Goal: Task Accomplishment & Management: Complete application form

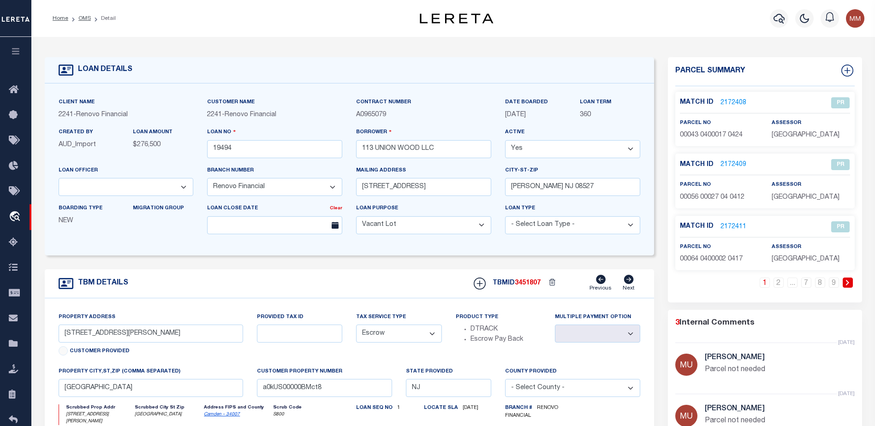
select select "200"
select select "14701"
select select "25066"
select select "400"
select select "Escrow"
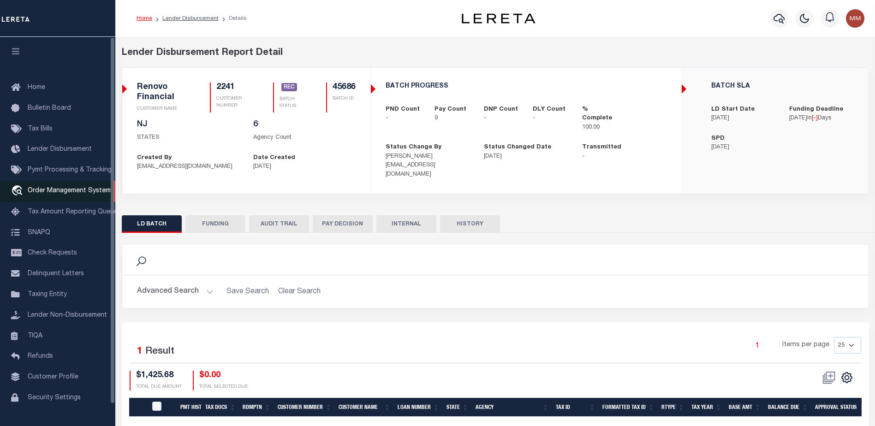
click at [65, 194] on span "Order Management System" at bounding box center [69, 191] width 83 height 6
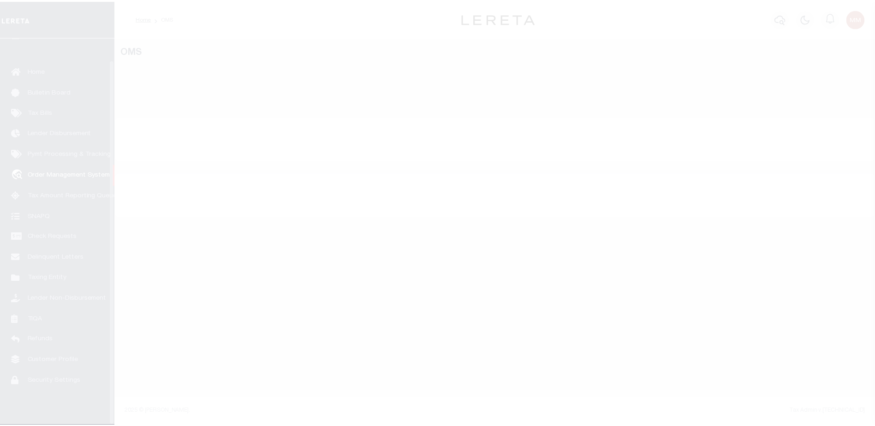
scroll to position [23, 0]
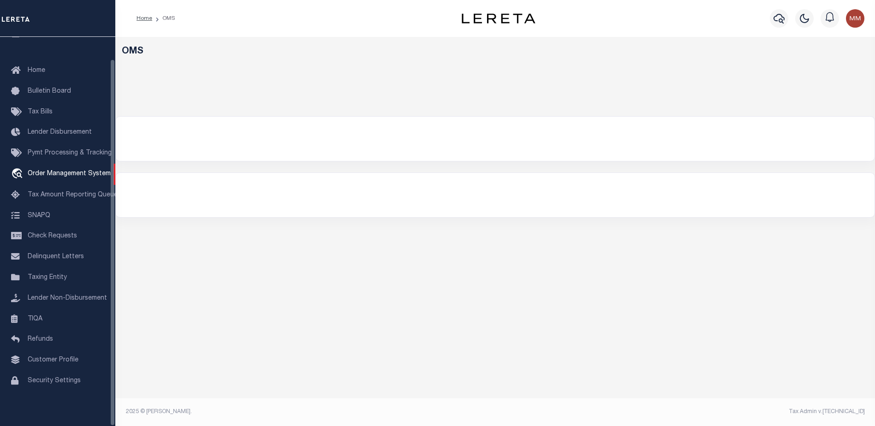
select select "200"
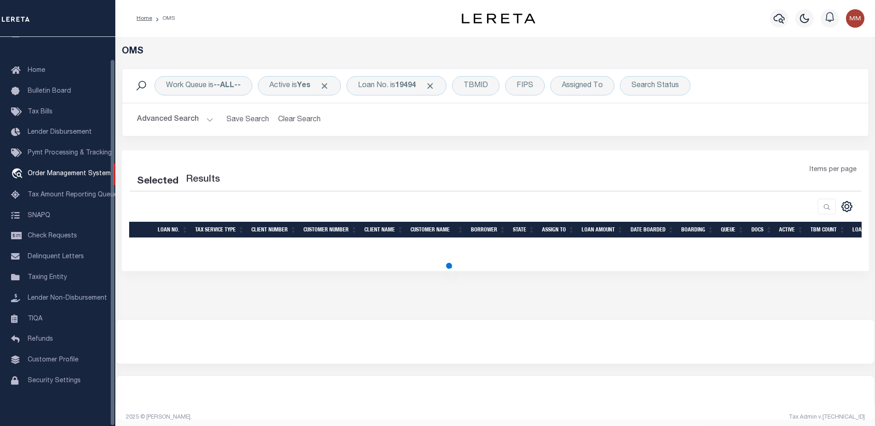
select select "200"
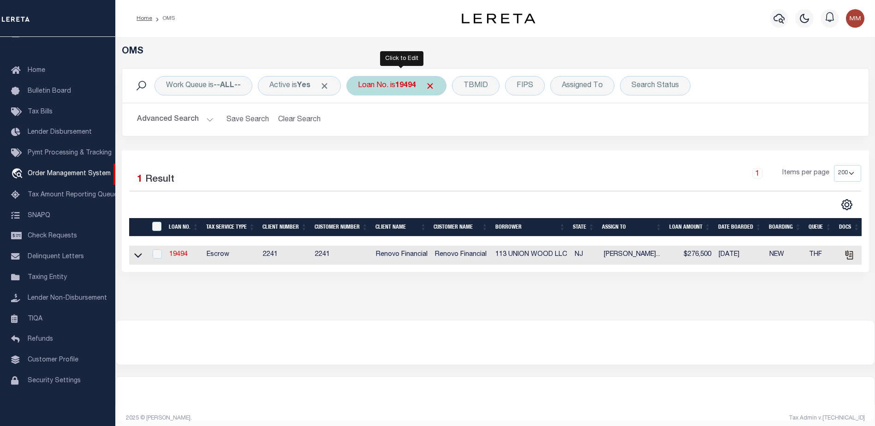
click at [377, 82] on div "Loan No. is 19494" at bounding box center [396, 85] width 100 height 19
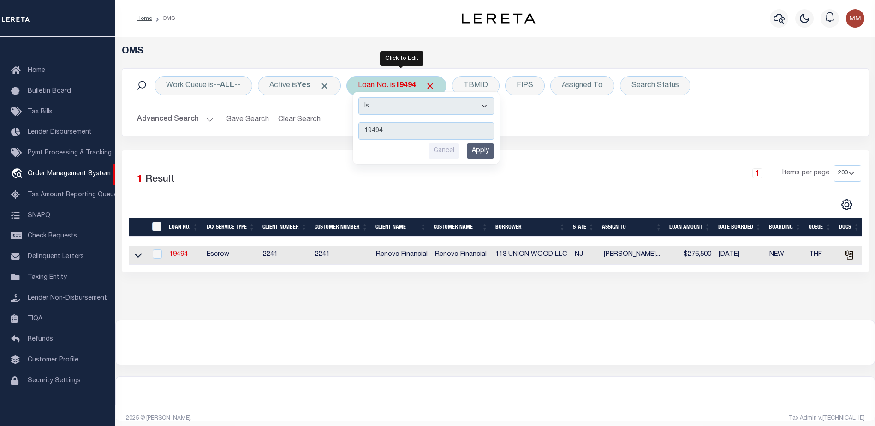
click at [486, 151] on input "Apply" at bounding box center [480, 150] width 27 height 15
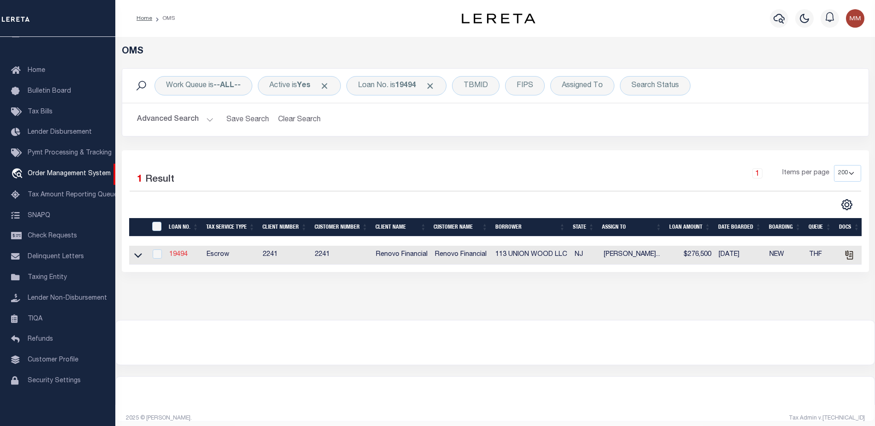
click at [179, 256] on link "19494" at bounding box center [178, 254] width 18 height 6
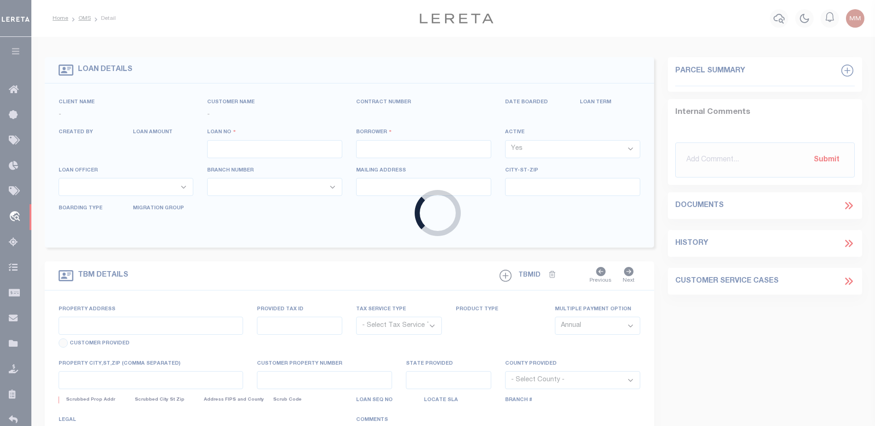
type input "19494"
type input "113 UNION WOOD LLC"
select select
type input "6 Prince Court"
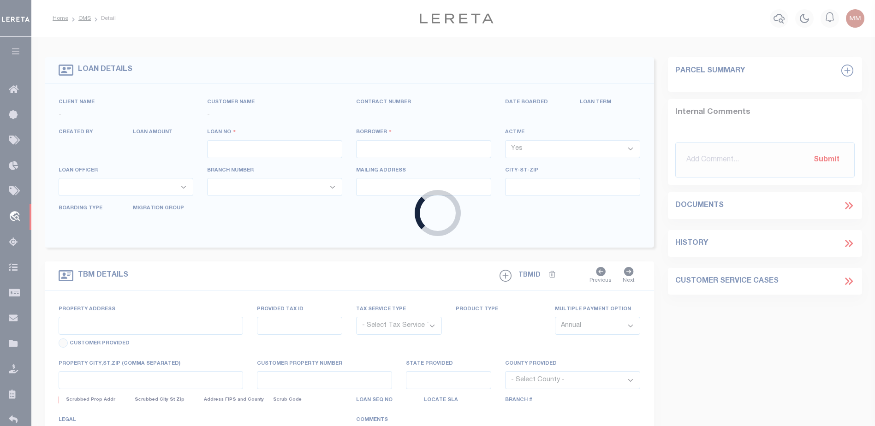
type input "Jackson NJ 08527"
select select "400"
select select "Escrow"
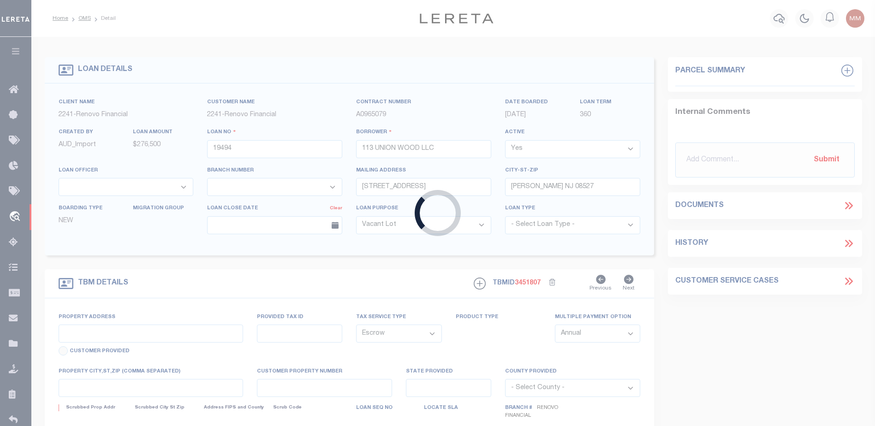
select select "14701"
select select "25066"
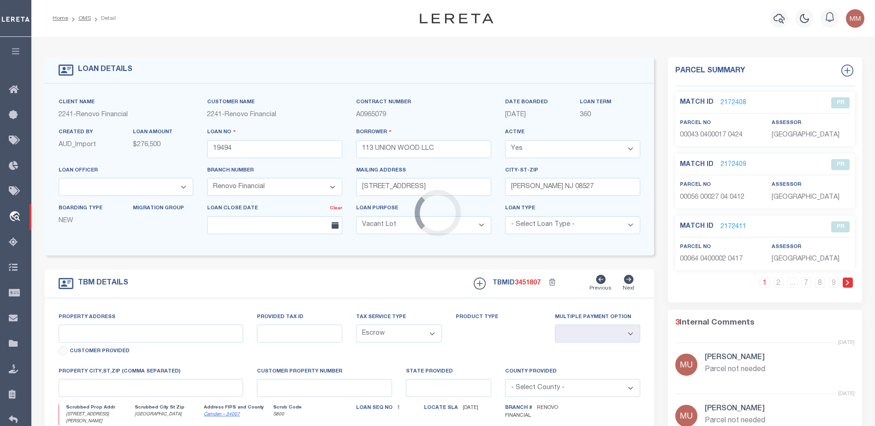
type input "1133 Howard Avenue"
select select
type input "Bellmawr, NJ 08031"
type input "a0kUS00000BMct8"
type input "NJ"
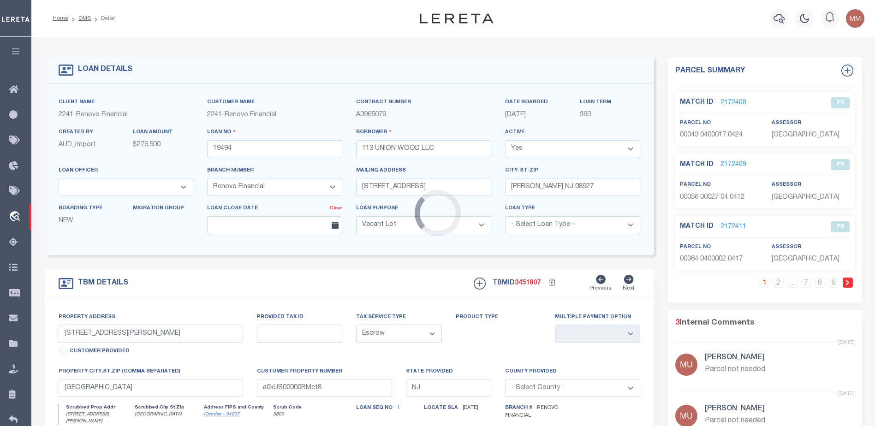
select select
type textarea "LEGAL REQUIRED"
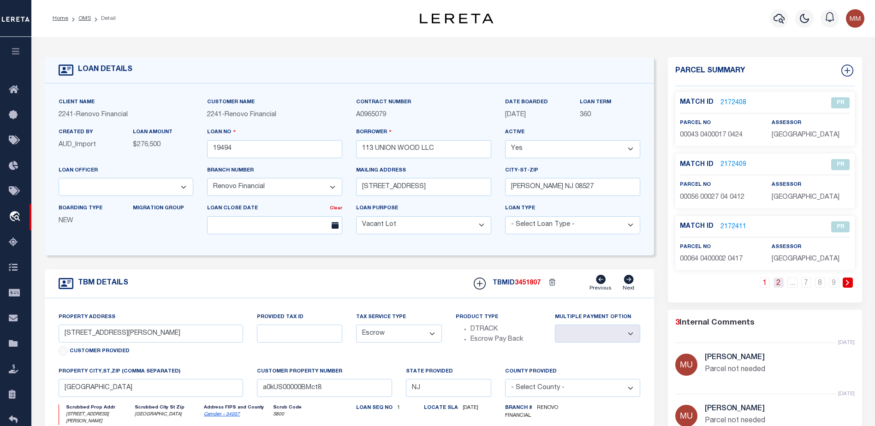
click at [777, 280] on link "2" at bounding box center [778, 283] width 10 height 10
click at [775, 279] on link "3" at bounding box center [778, 283] width 10 height 10
click at [778, 281] on link "4" at bounding box center [778, 283] width 10 height 10
click at [780, 282] on link "5" at bounding box center [778, 283] width 10 height 10
click at [791, 283] on link "6" at bounding box center [792, 283] width 10 height 10
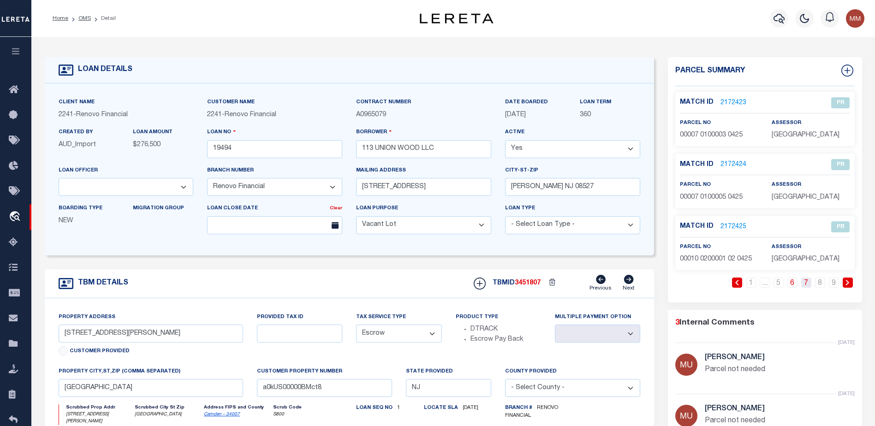
click at [802, 283] on link "7" at bounding box center [806, 283] width 10 height 10
click at [816, 281] on link "8" at bounding box center [820, 283] width 10 height 10
click at [843, 161] on span "CP" at bounding box center [840, 164] width 18 height 11
click at [839, 161] on span "CP" at bounding box center [840, 164] width 18 height 11
click at [727, 163] on link "2171448" at bounding box center [733, 165] width 26 height 10
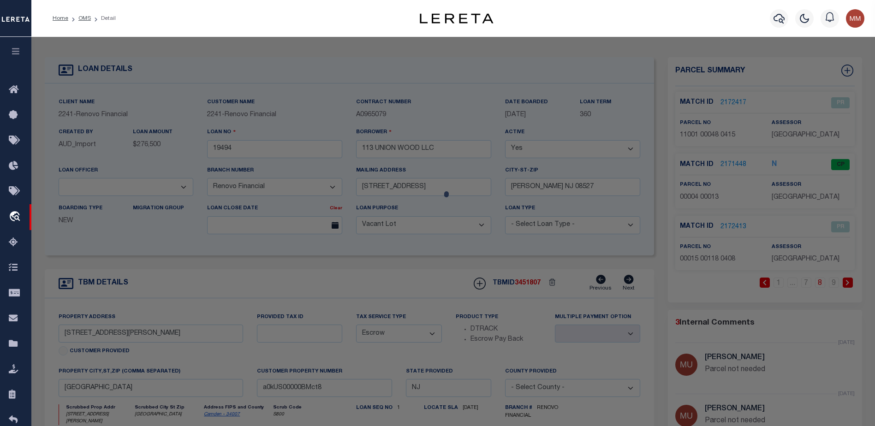
checkbox input "false"
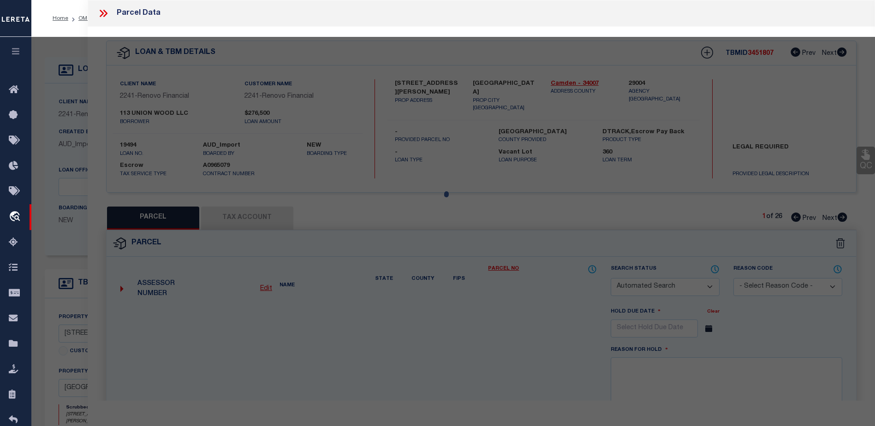
select select "CP"
type input "113 Union Wood Llc"
select select "AGW"
select select "LEG"
type input "1133 HOWARD AVE"
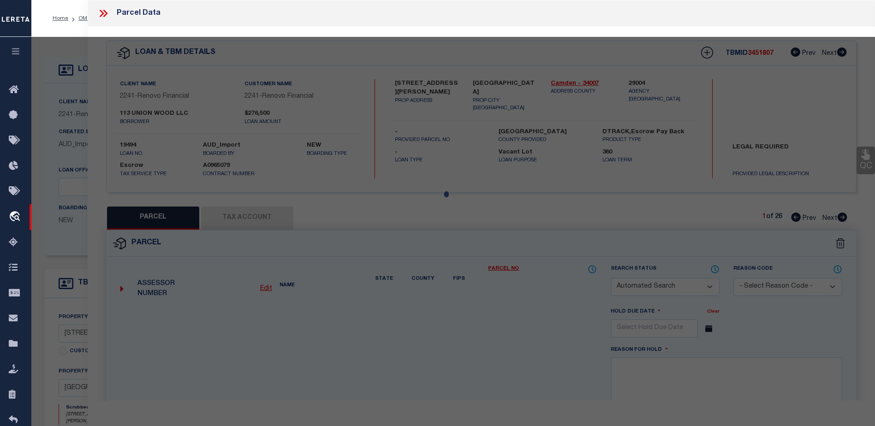
checkbox input "false"
type input "BELLMAWR, NJ 08031"
type textarea "LOT:13 BLK:4"
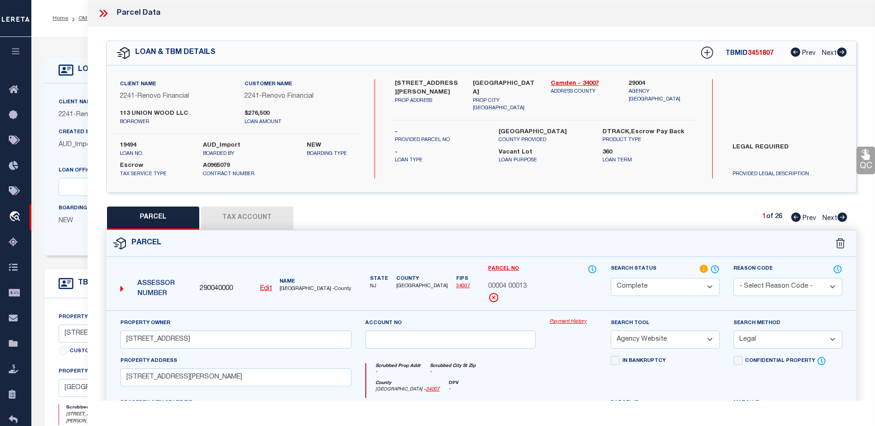
click at [569, 321] on link "Payment History" at bounding box center [572, 322] width 47 height 8
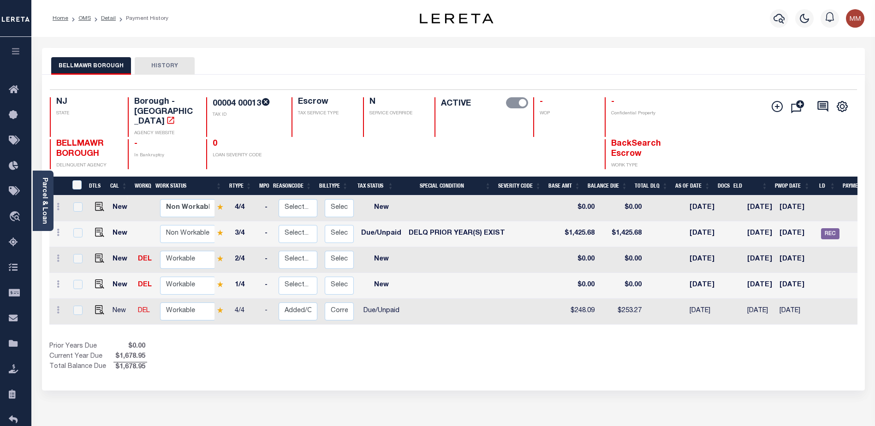
scroll to position [0, 71]
click at [824, 228] on span "REC" at bounding box center [829, 233] width 18 height 11
checkbox input "true"
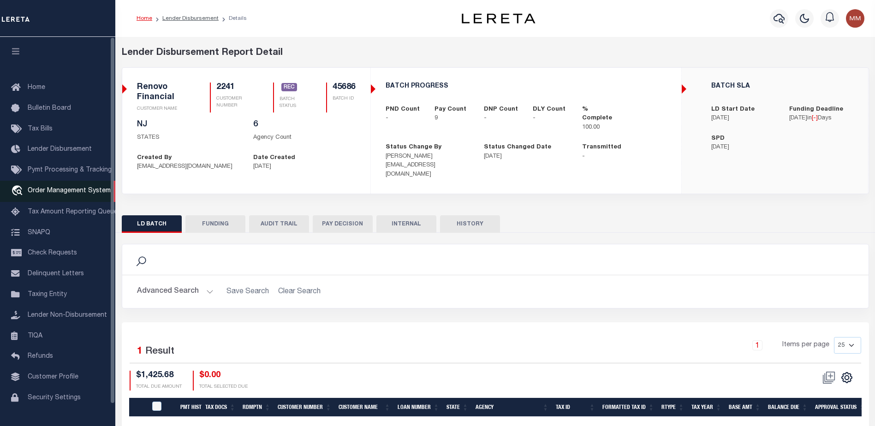
click at [71, 192] on span "Order Management System" at bounding box center [69, 191] width 83 height 6
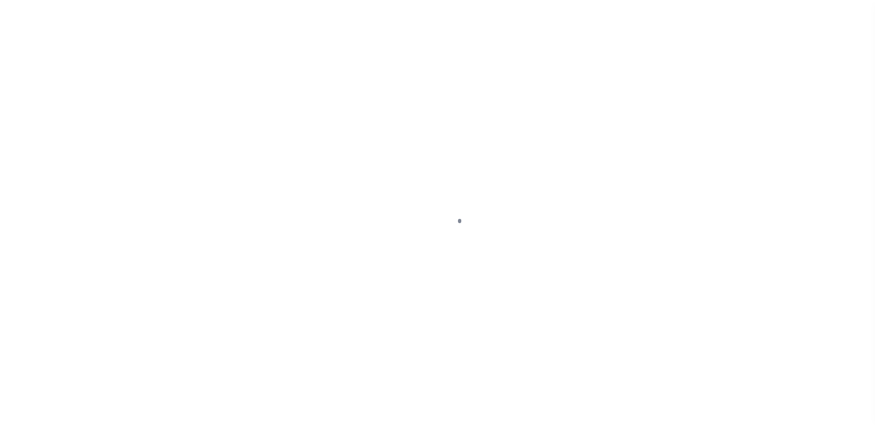
scroll to position [23, 0]
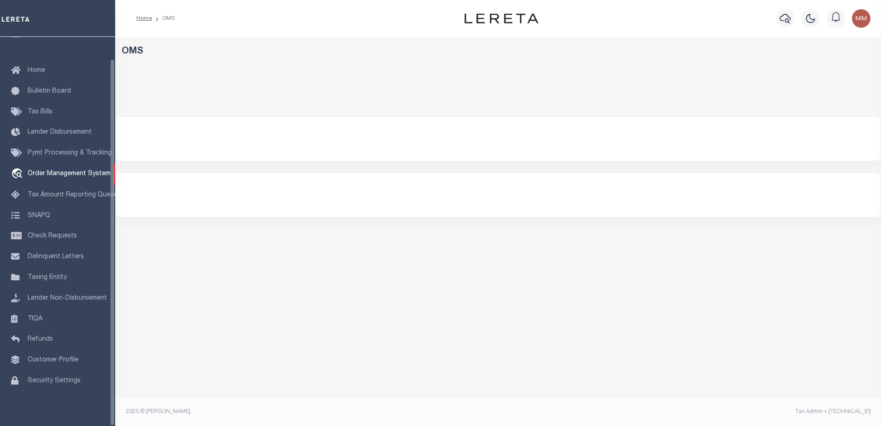
select select "200"
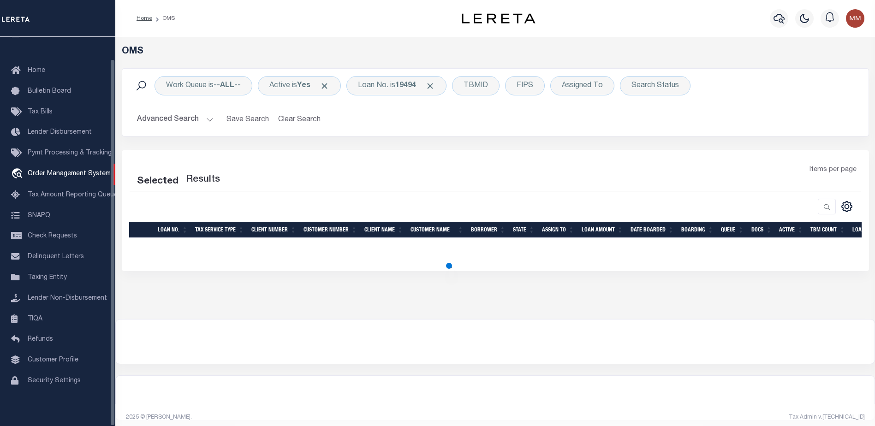
select select "200"
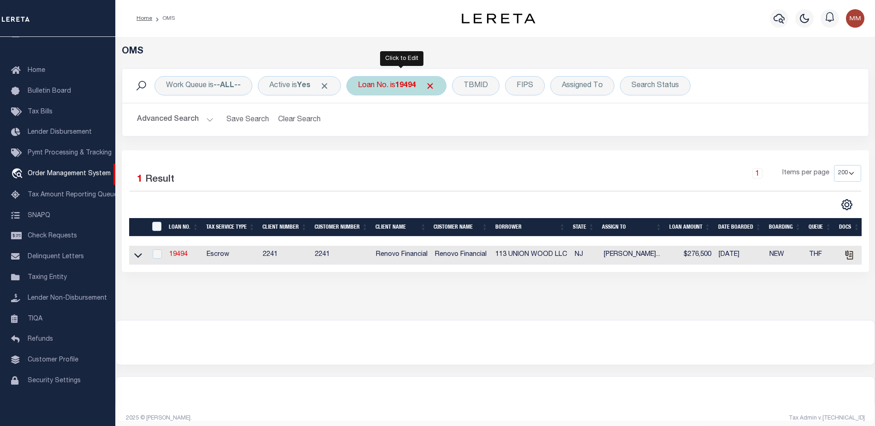
click at [400, 84] on div "Loan No. is 19494" at bounding box center [396, 85] width 100 height 19
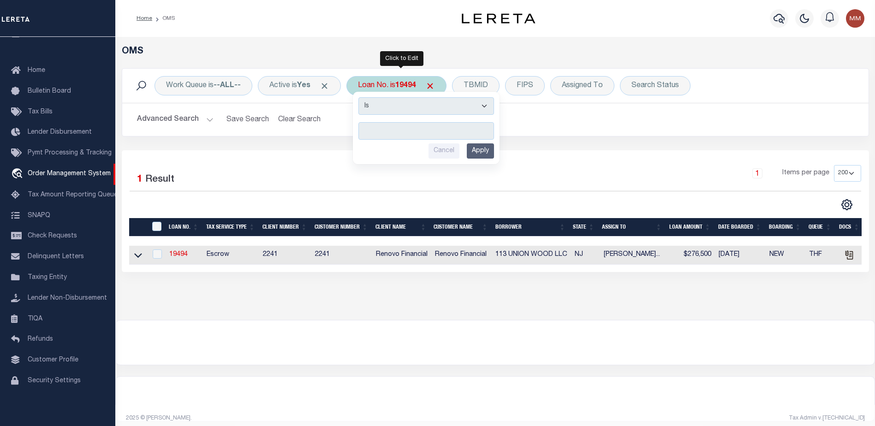
click at [367, 127] on input "text" at bounding box center [426, 131] width 136 height 18
type input "1000044194"
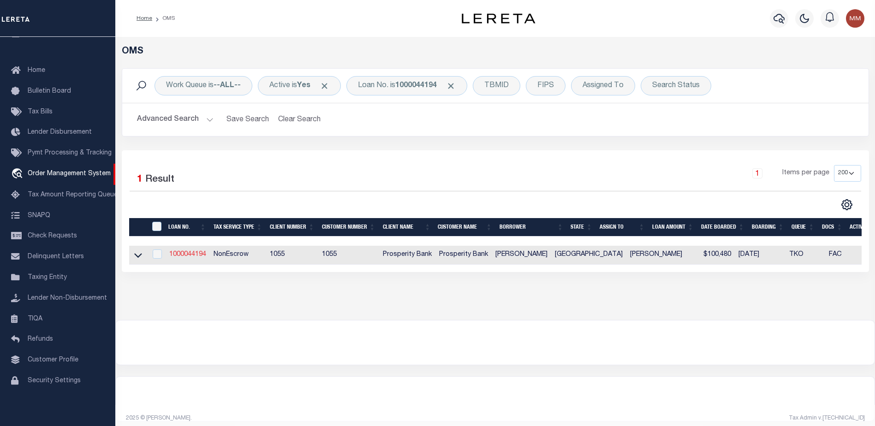
click at [184, 253] on link "1000044194" at bounding box center [187, 254] width 37 height 6
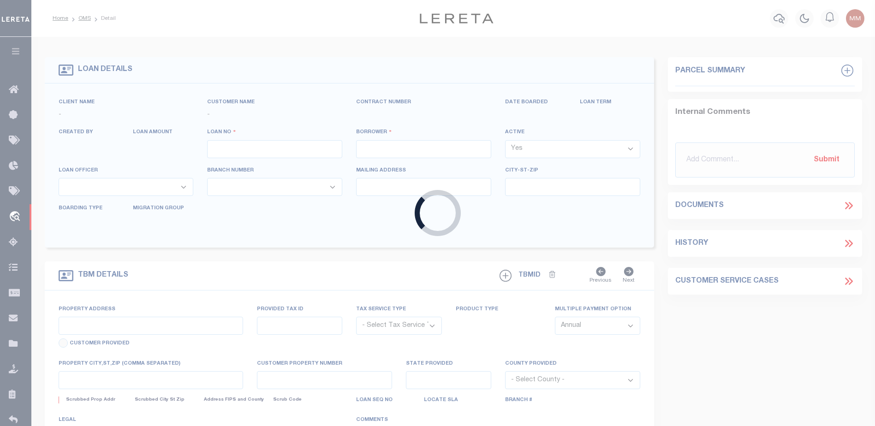
type input "1000044194"
type input "[PERSON_NAME]"
select select
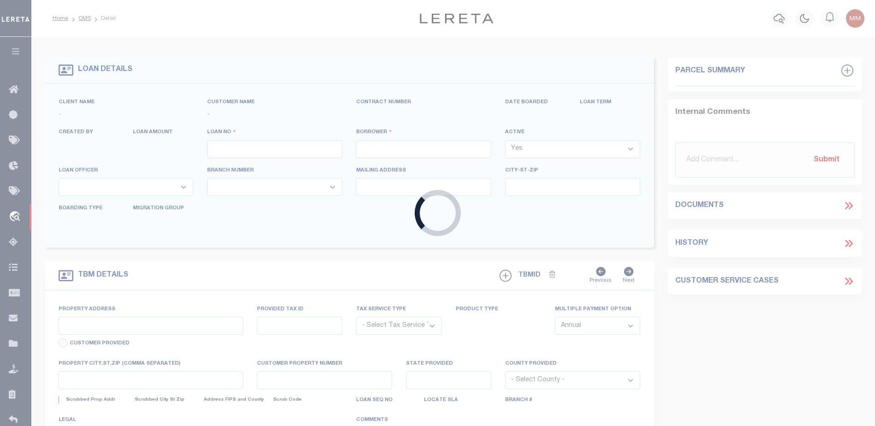
select select "NonEscrow"
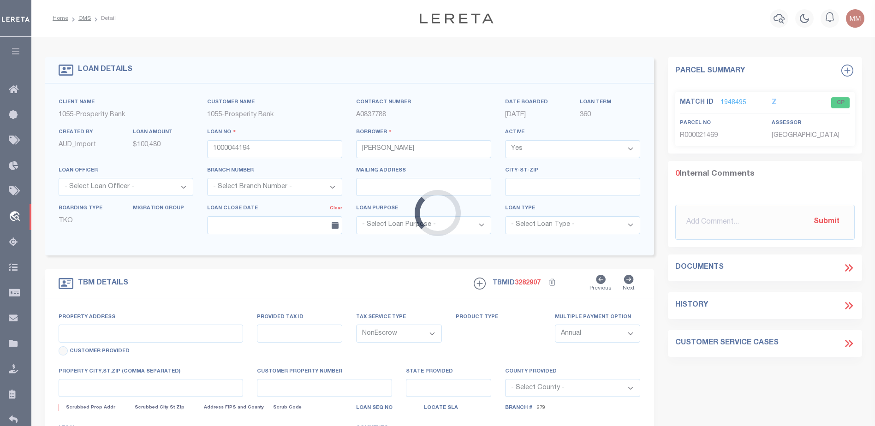
select select "14717"
type input "8611 ERC 95"
type input "000415000030410"
select select
type input "MIDLAND TX 79706"
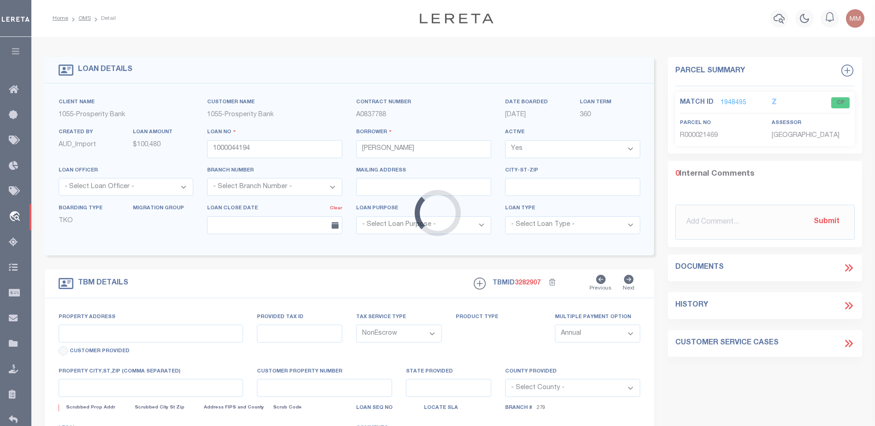
type input "[GEOGRAPHIC_DATA]"
select select
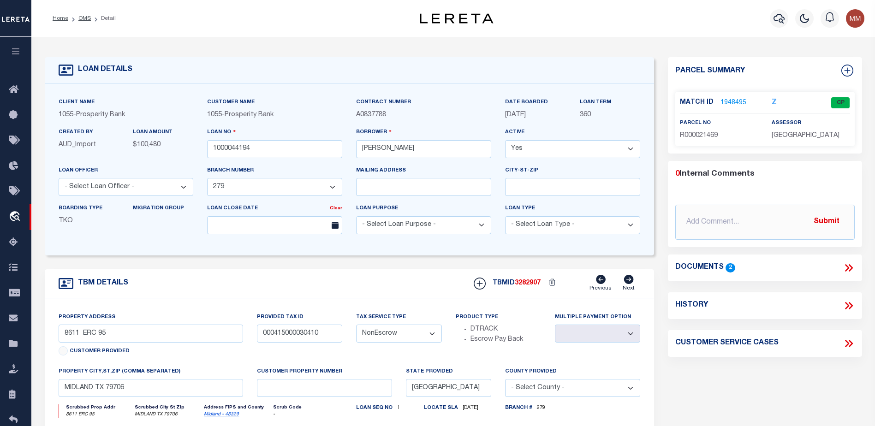
click at [731, 98] on link "1948495" at bounding box center [733, 103] width 26 height 10
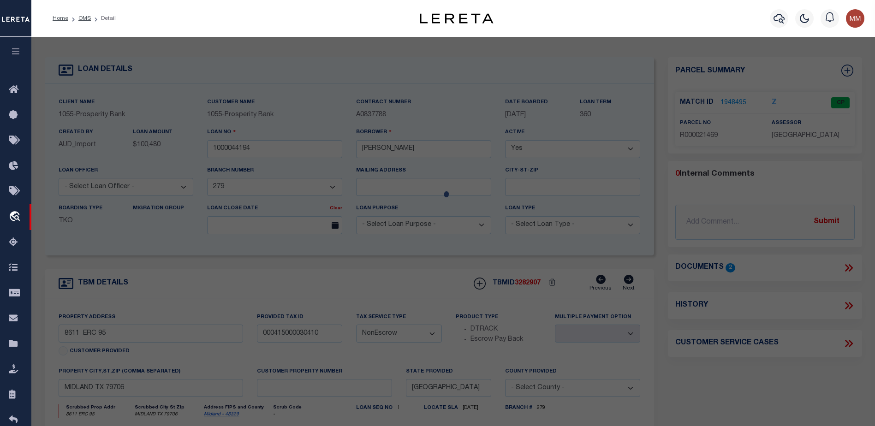
checkbox input "false"
select select "CP"
type input "BUCHANAN CHAROLETTE GLEE"
select select
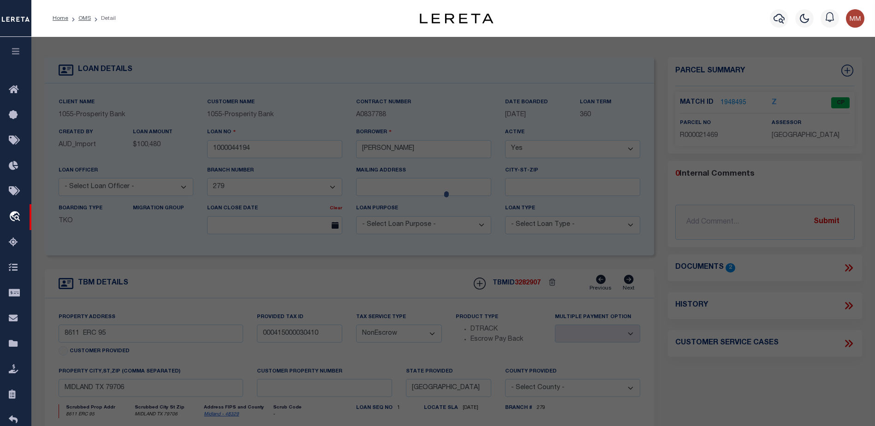
type input "WRIGLEY 3302"
checkbox input "false"
type input "MIDLAND TX 79706"
type textarea "Acres: 0.126, BLK: 003, LOT: 041, ADDN: GRANDRIDGE PARK, SEC 2"
type textarea "Tax ID Special Project"
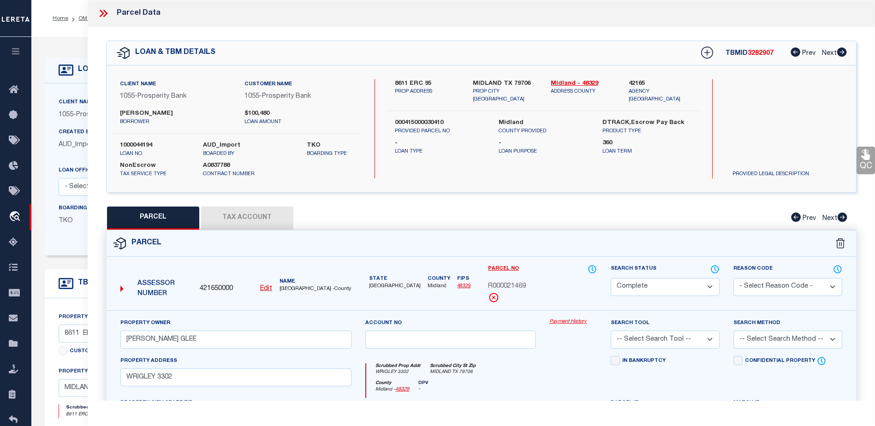
click at [556, 323] on link "Payment History" at bounding box center [572, 322] width 47 height 8
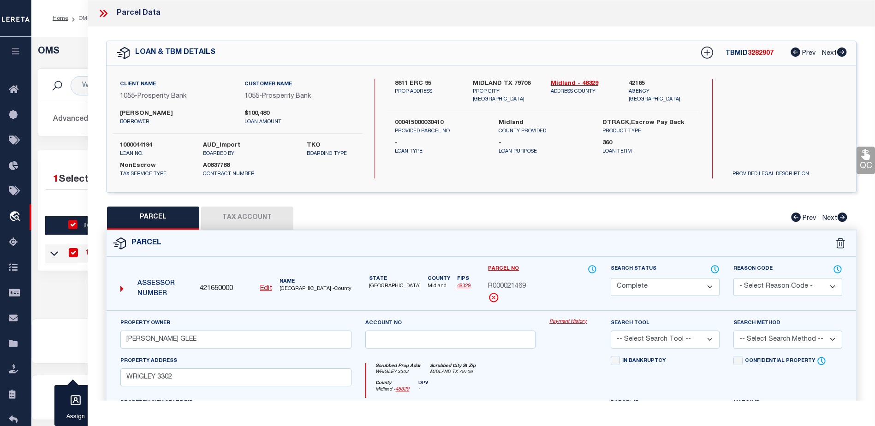
click at [795, 55] on icon at bounding box center [795, 51] width 10 height 9
click at [773, 106] on div "Search by Legal Customer" at bounding box center [787, 109] width 125 height 60
click at [796, 55] on icon at bounding box center [795, 51] width 10 height 9
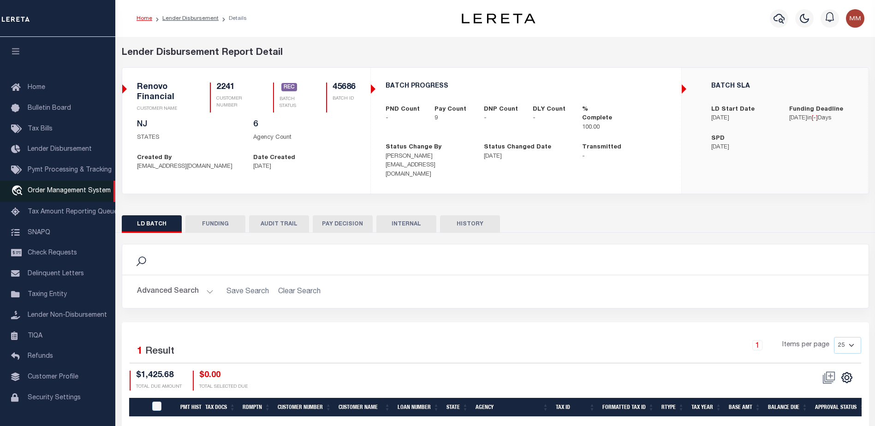
click at [65, 194] on span "Order Management System" at bounding box center [69, 191] width 83 height 6
click at [59, 194] on span "Order Management System" at bounding box center [69, 191] width 83 height 6
click at [71, 188] on link "travel_explore Order Management System" at bounding box center [57, 191] width 115 height 21
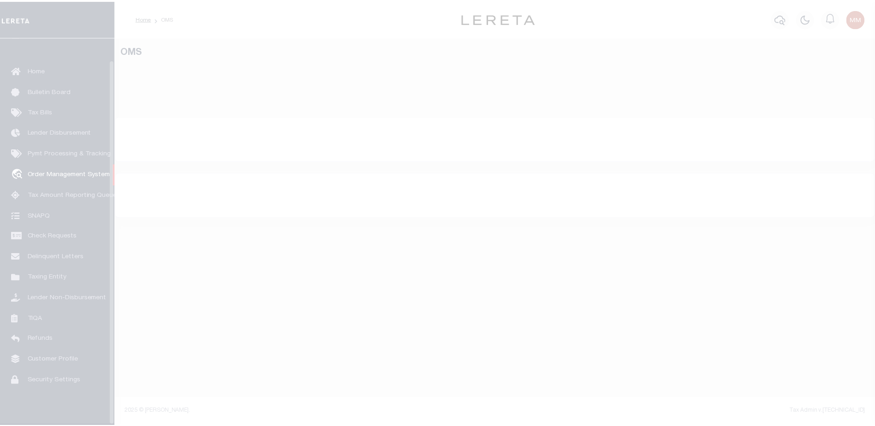
scroll to position [23, 0]
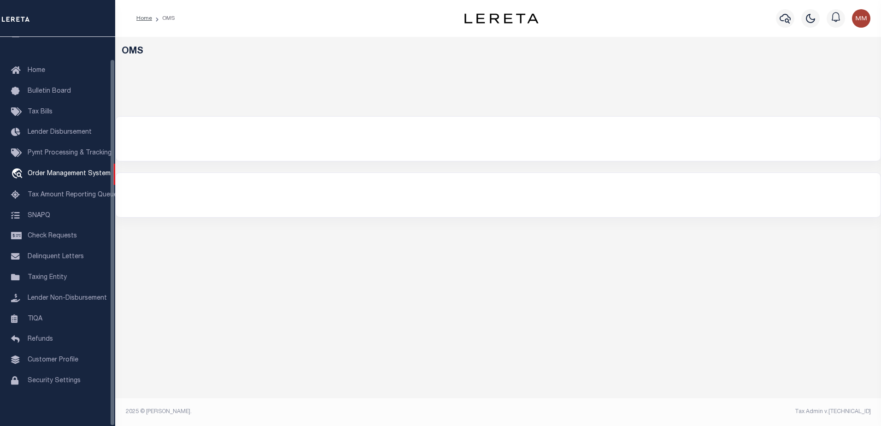
select select "200"
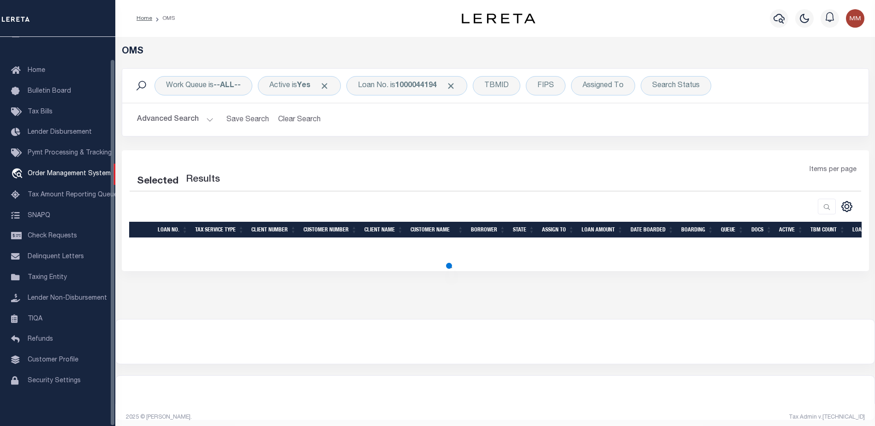
select select "200"
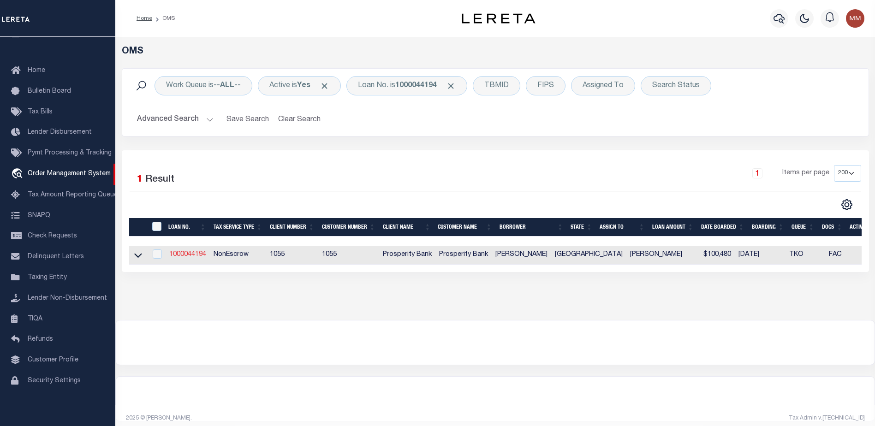
click at [188, 254] on link "1000044194" at bounding box center [187, 254] width 37 height 6
type input "1000044194"
type input "[PERSON_NAME]"
select select
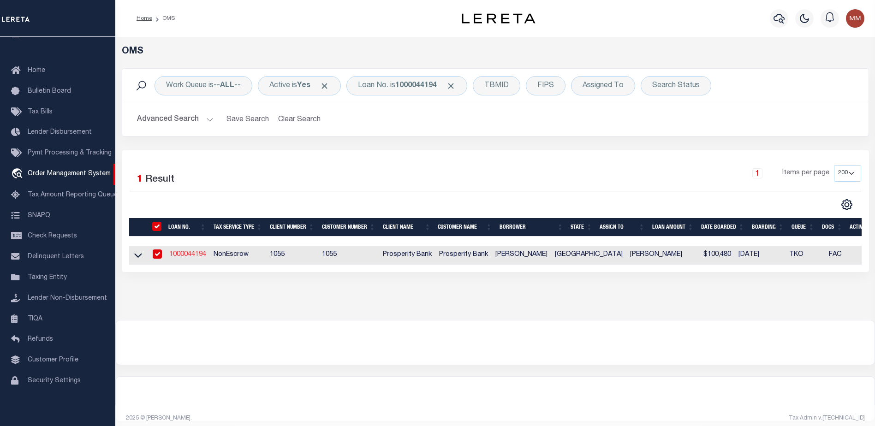
select select
select select "NonEscrow"
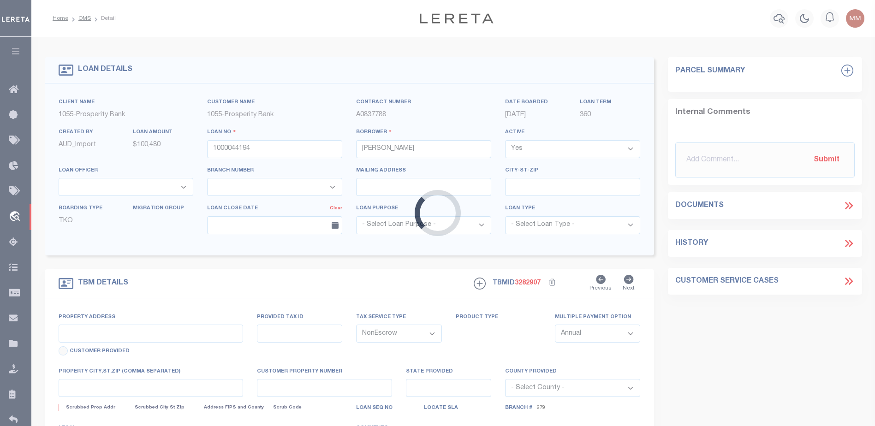
type input "8611 ERC 95"
type input "000415000030410"
select select
type input "MIDLAND TX 79706"
type input "[GEOGRAPHIC_DATA]"
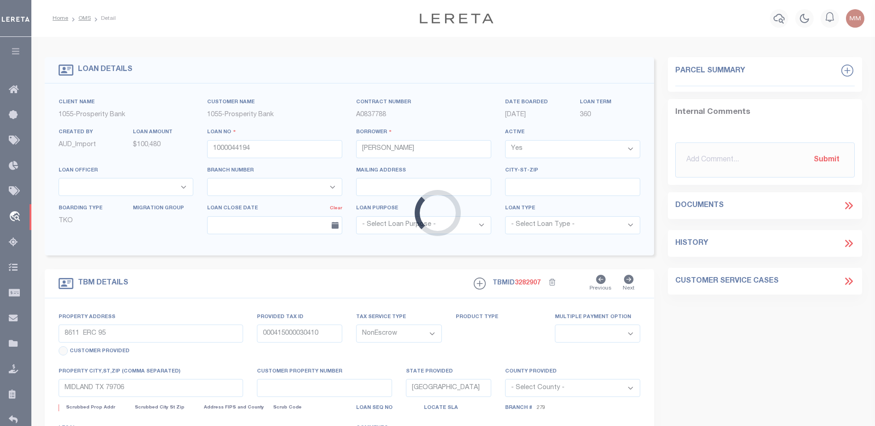
select select
select select "14717"
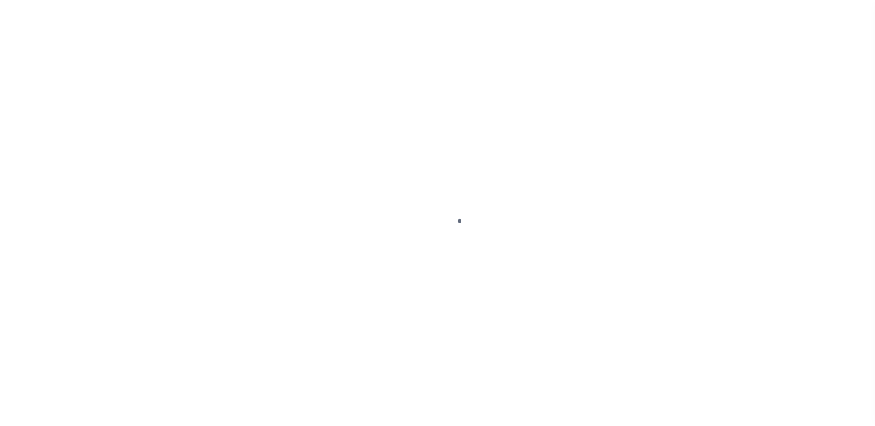
scroll to position [23, 0]
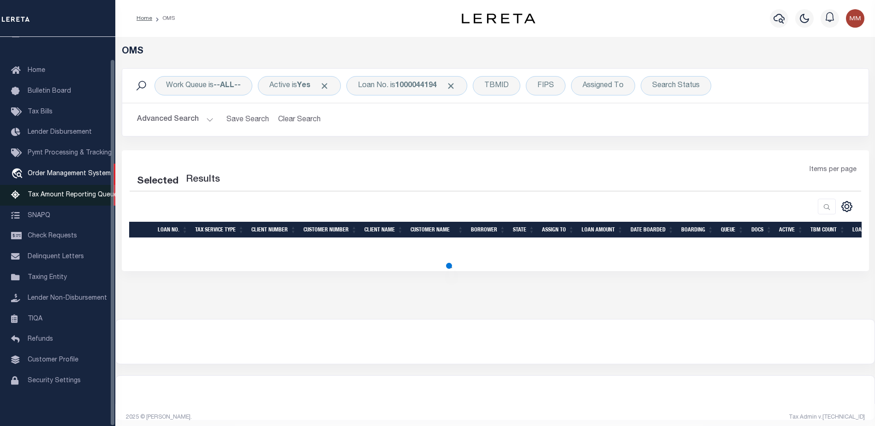
select select "200"
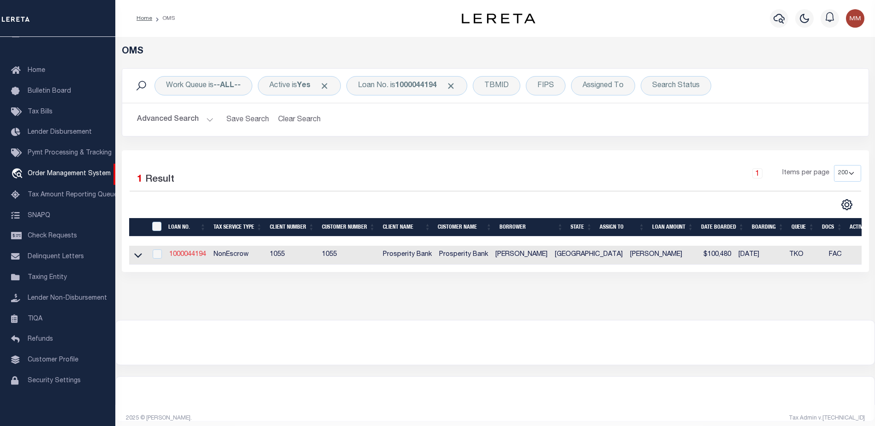
click at [196, 255] on link "1000044194" at bounding box center [187, 254] width 37 height 6
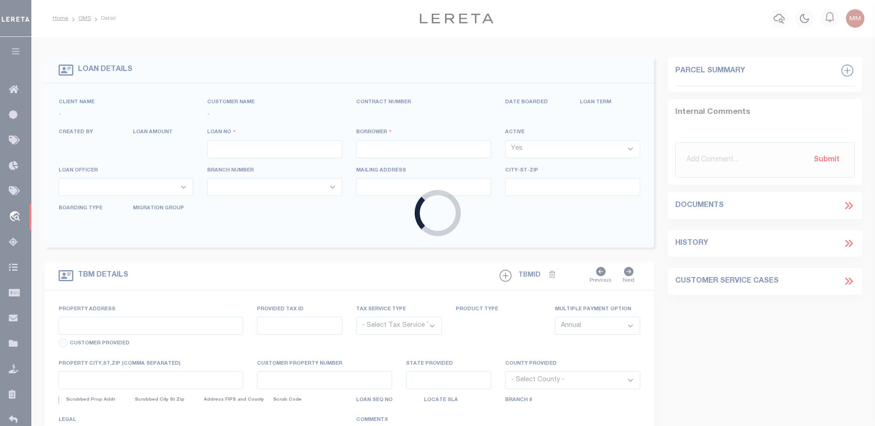
type input "1000044194"
type input "[PERSON_NAME]"
select select
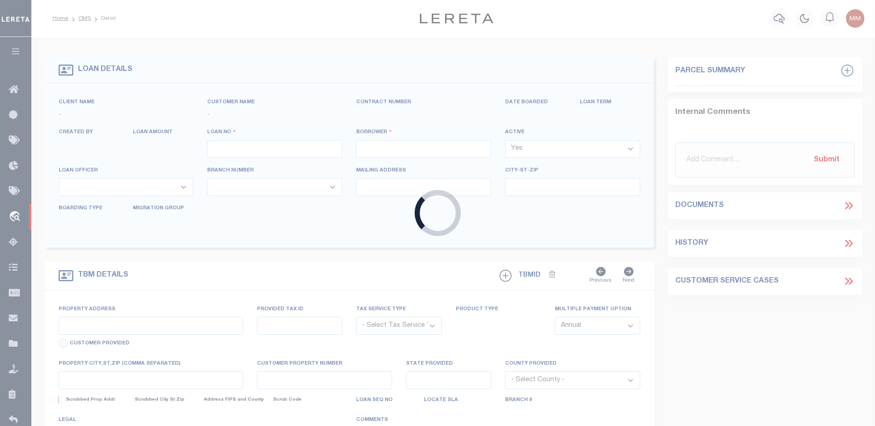
select select "NonEscrow"
select select "14717"
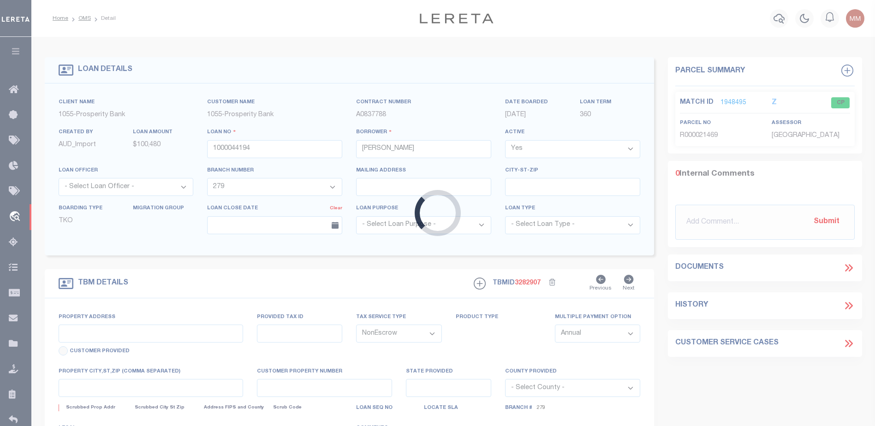
type input "8611 ERC 95"
type input "000415000030410"
select select
type input "MIDLAND TX 79706"
type input "[GEOGRAPHIC_DATA]"
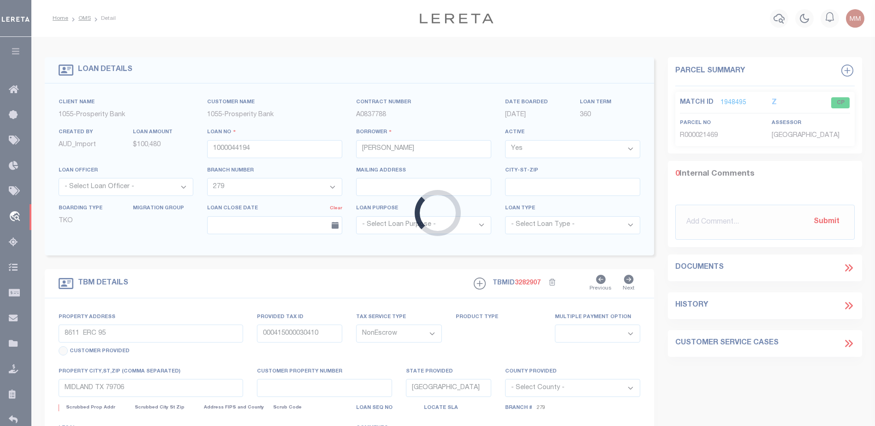
select select
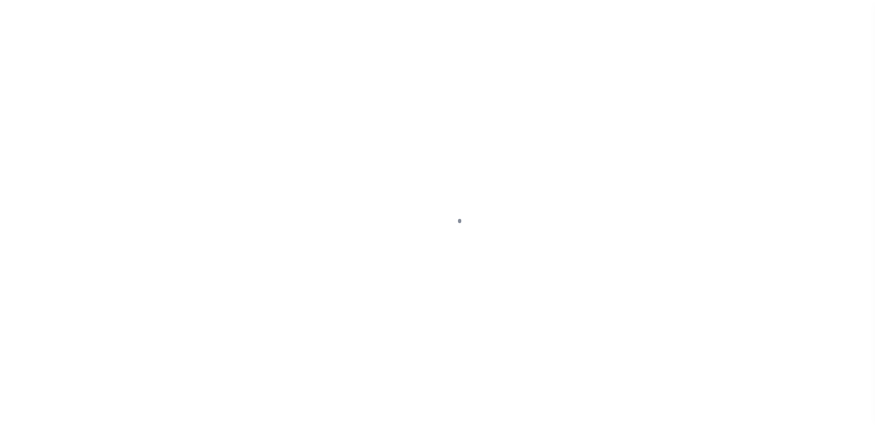
scroll to position [23, 0]
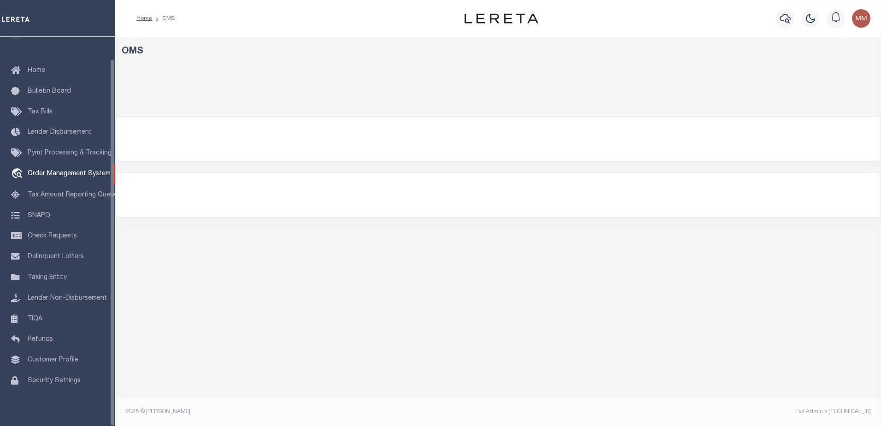
select select "200"
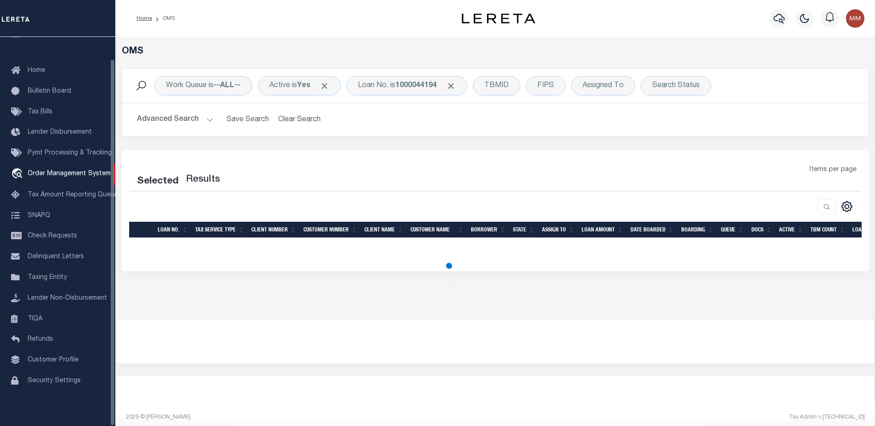
select select "200"
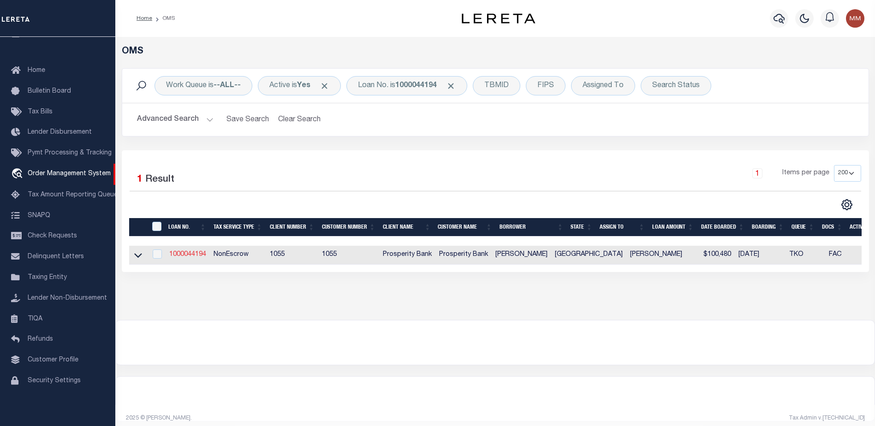
click at [189, 258] on link "1000044194" at bounding box center [187, 254] width 37 height 6
type input "1000044194"
type input "[PERSON_NAME]"
select select
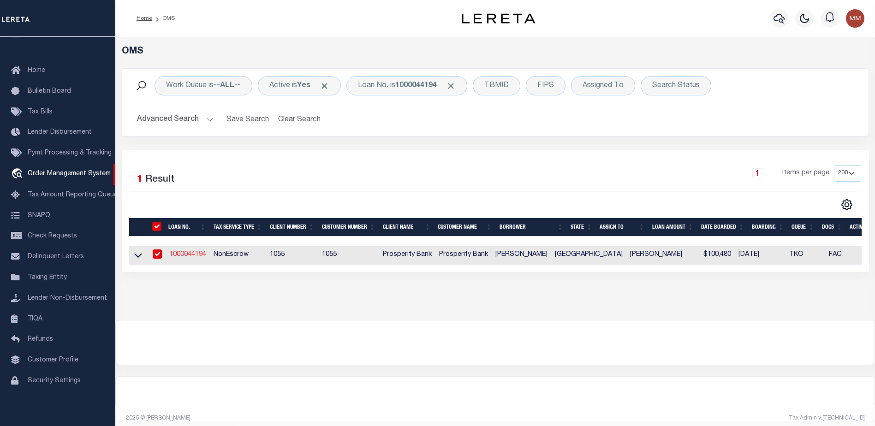
select select
select select "NonEscrow"
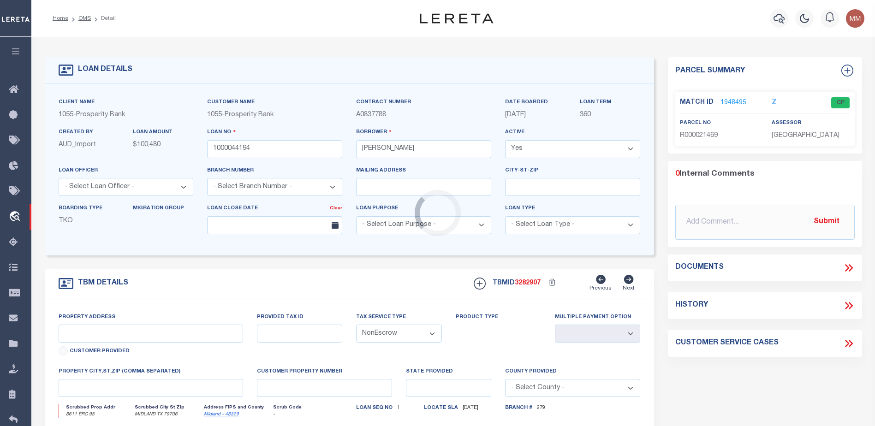
select select "14717"
type input "8611 ERC 95"
type input "000415000030410"
select select
type input "MIDLAND TX 79706"
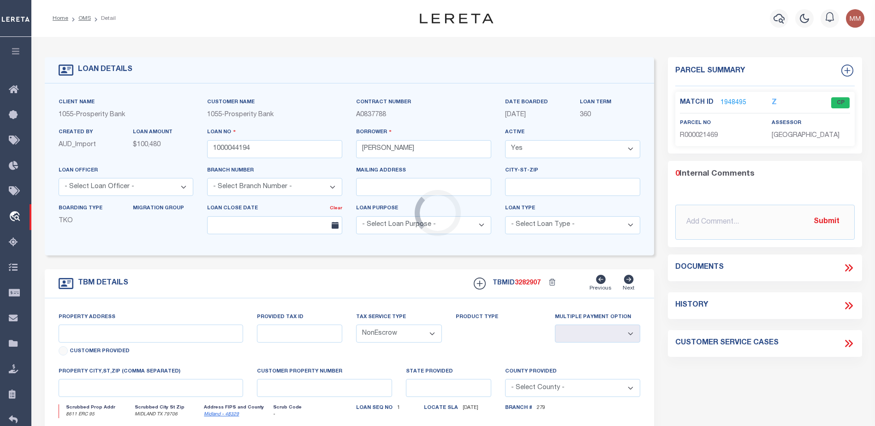
type input "[GEOGRAPHIC_DATA]"
select select
